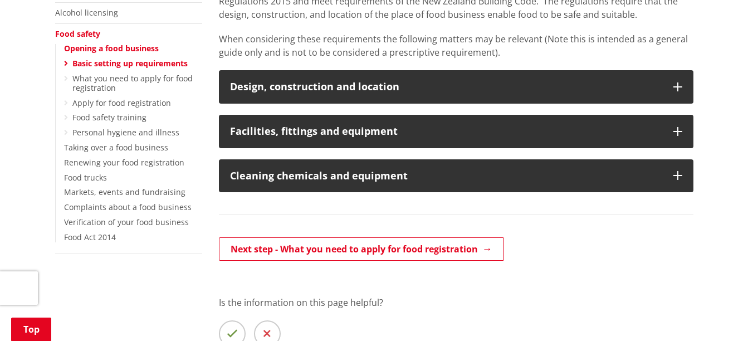
scroll to position [290, 0]
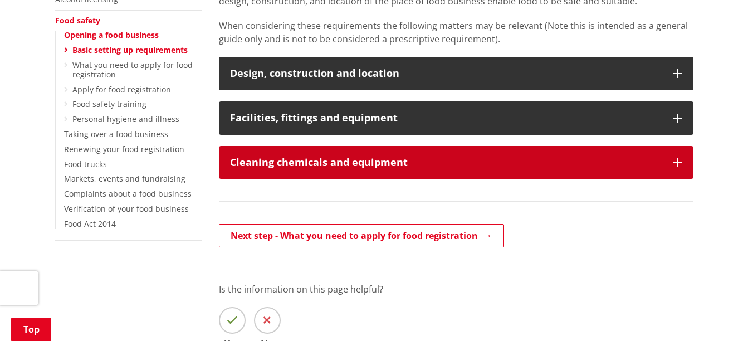
click at [444, 156] on button "Cleaning chemicals and equipment" at bounding box center [456, 162] width 474 height 33
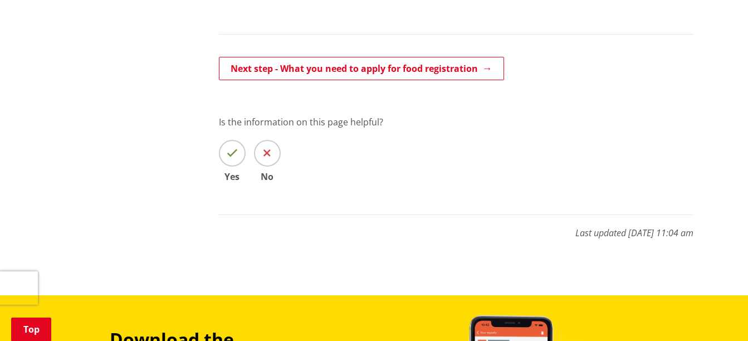
scroll to position [1357, 0]
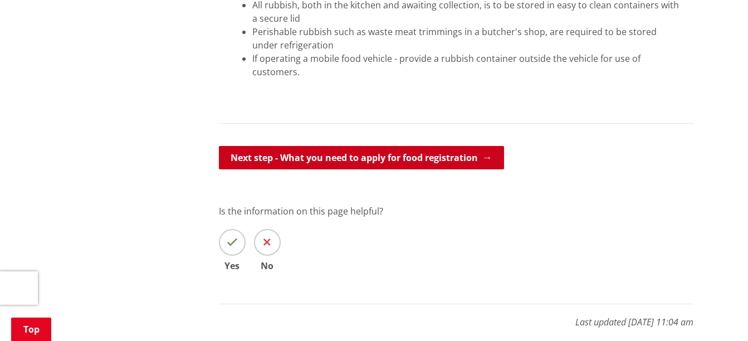
click at [444, 159] on link "Next step - What you need to apply for food registration" at bounding box center [361, 157] width 285 height 23
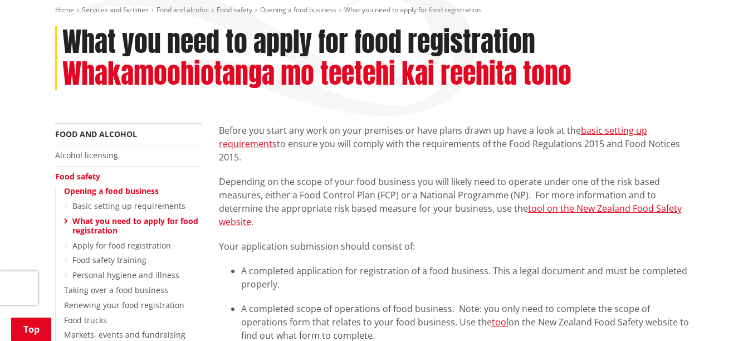
scroll to position [156, 0]
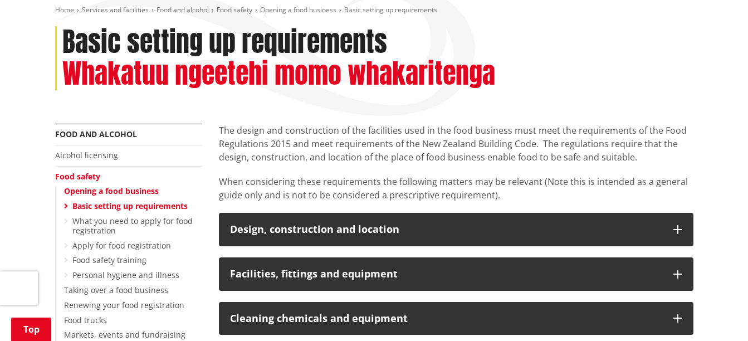
scroll to position [178, 0]
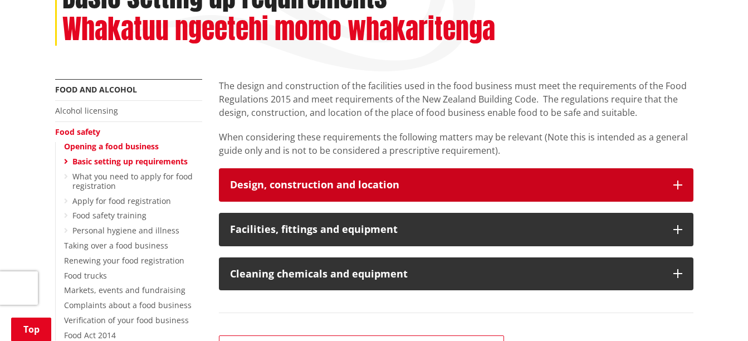
click at [677, 180] on icon "button" at bounding box center [677, 184] width 9 height 9
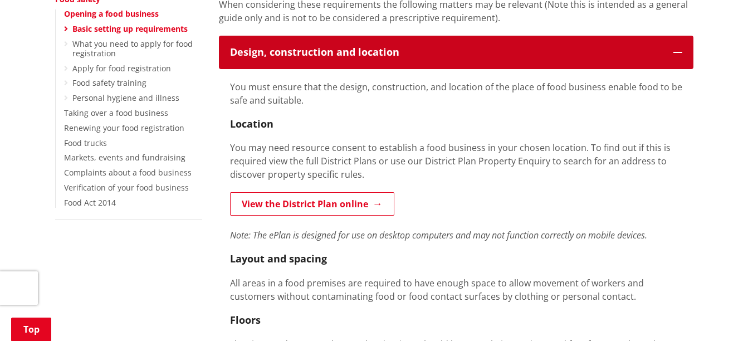
scroll to position [312, 0]
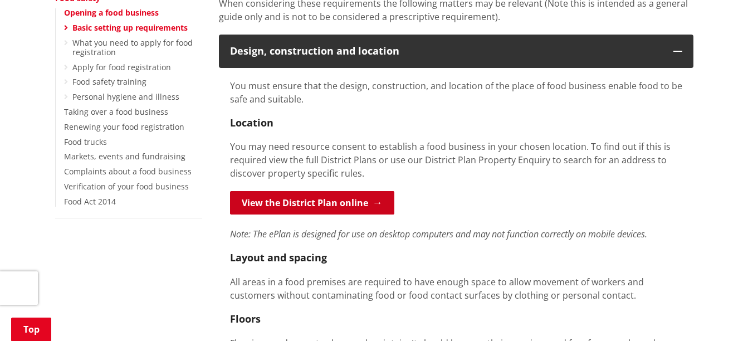
click at [317, 207] on link "View the District Plan online" at bounding box center [312, 202] width 164 height 23
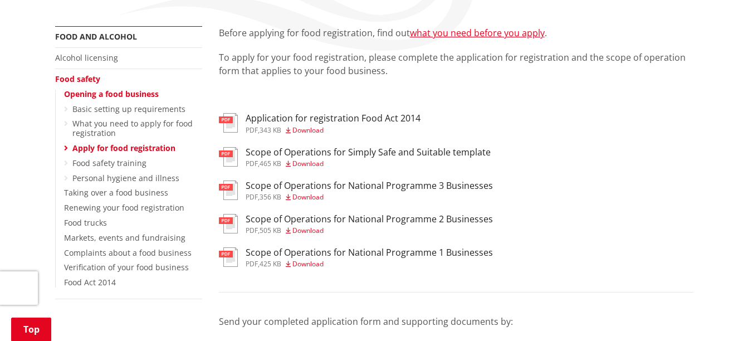
scroll to position [200, 0]
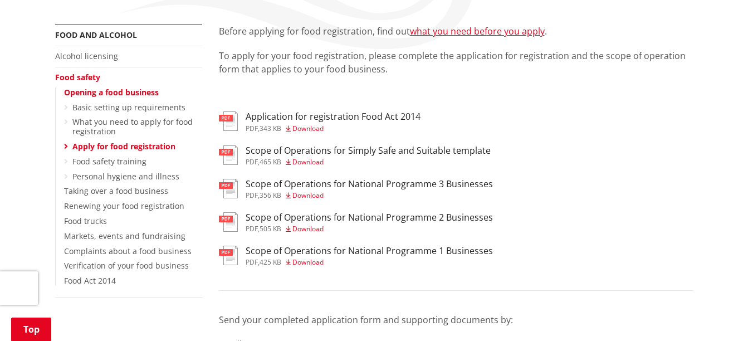
click at [229, 153] on img at bounding box center [228, 154] width 19 height 19
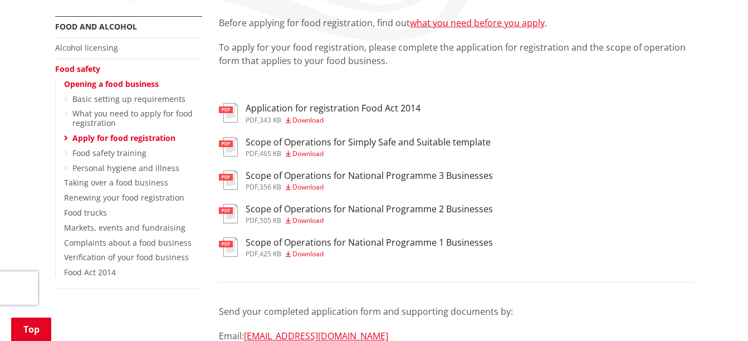
scroll to position [223, 0]
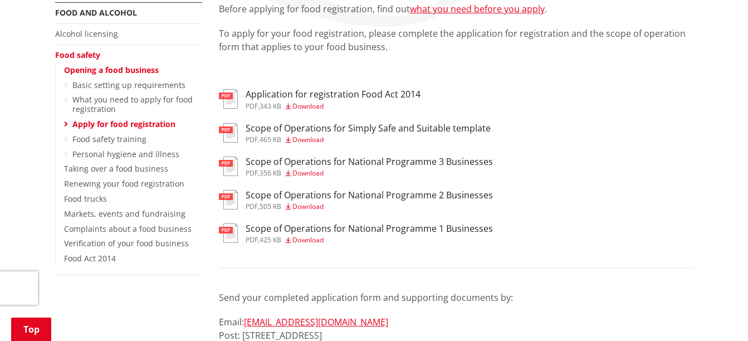
click at [228, 102] on img at bounding box center [228, 98] width 19 height 19
